Goal: Navigation & Orientation: Find specific page/section

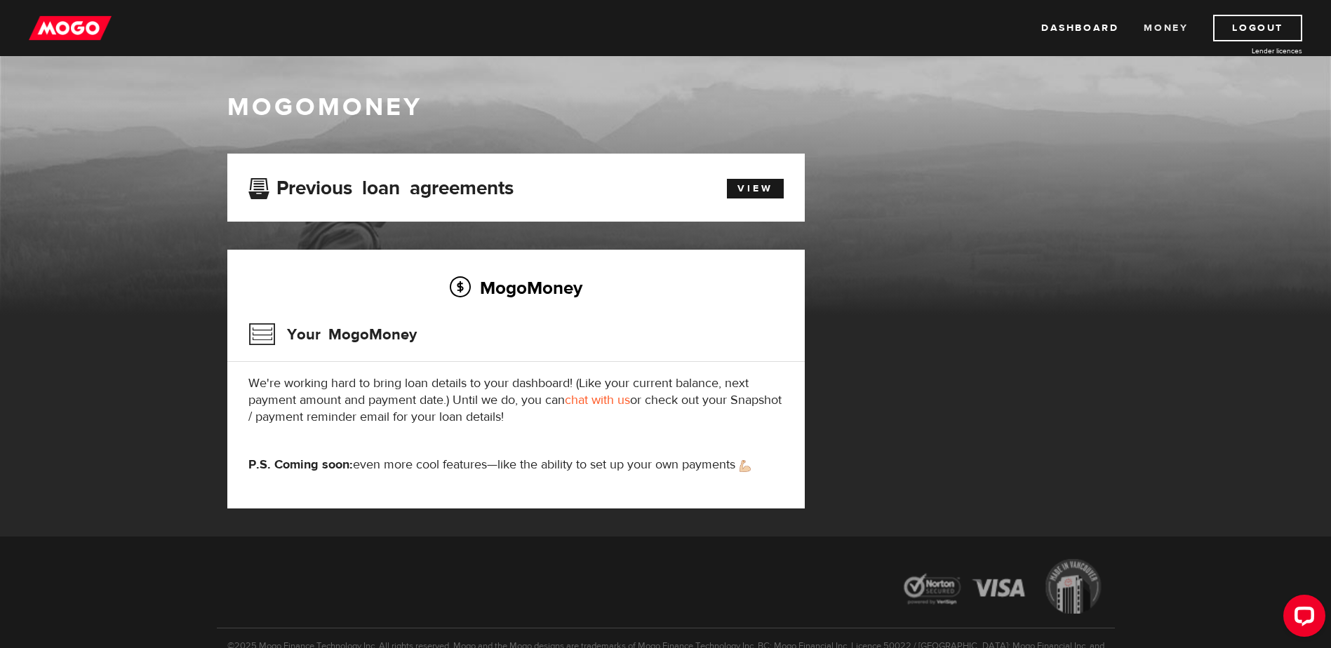
click at [1165, 32] on link "Money" at bounding box center [1166, 28] width 44 height 27
